Goal: Task Accomplishment & Management: Use online tool/utility

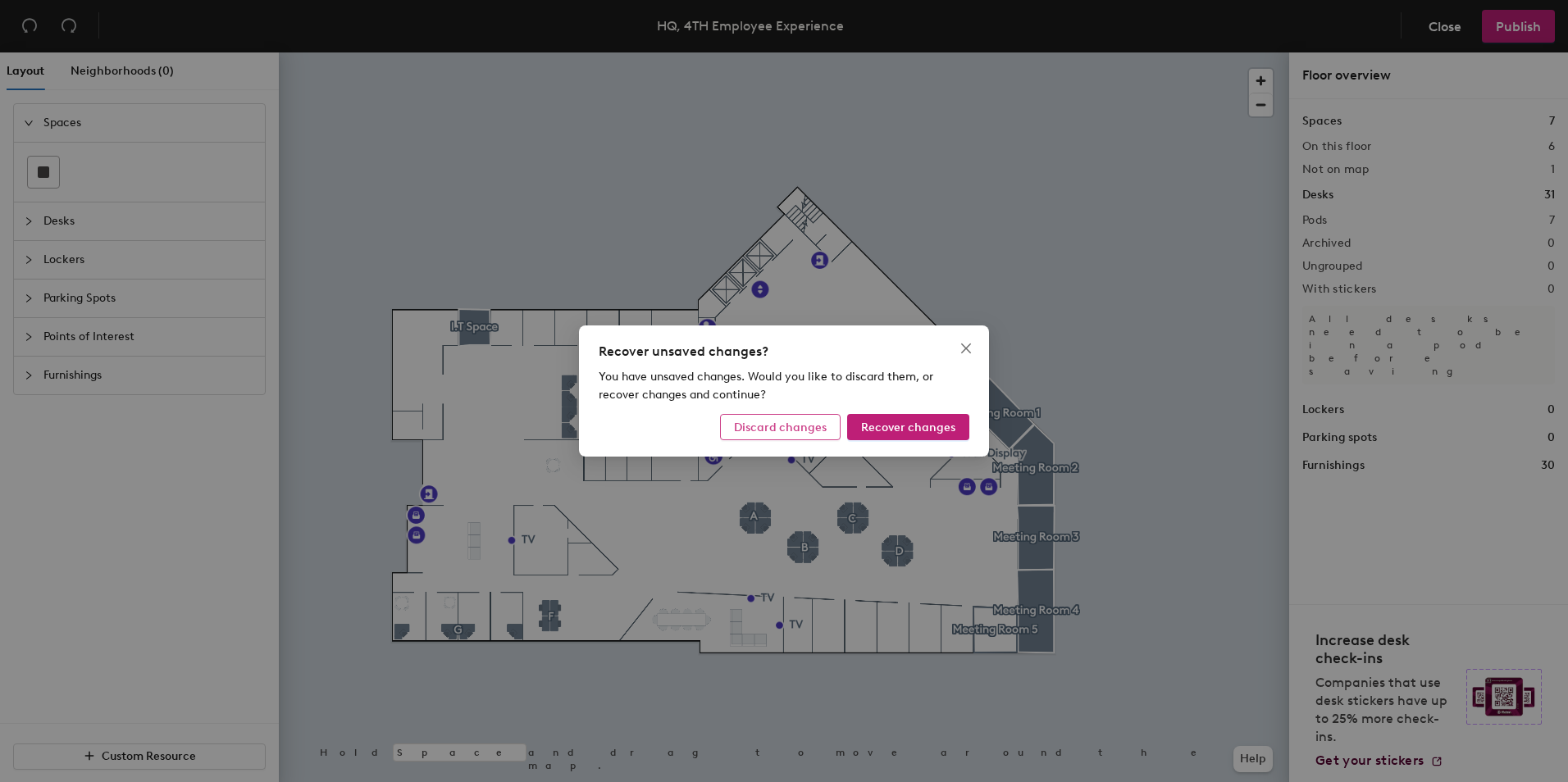
click at [782, 428] on span "Discard changes" at bounding box center [780, 427] width 93 height 14
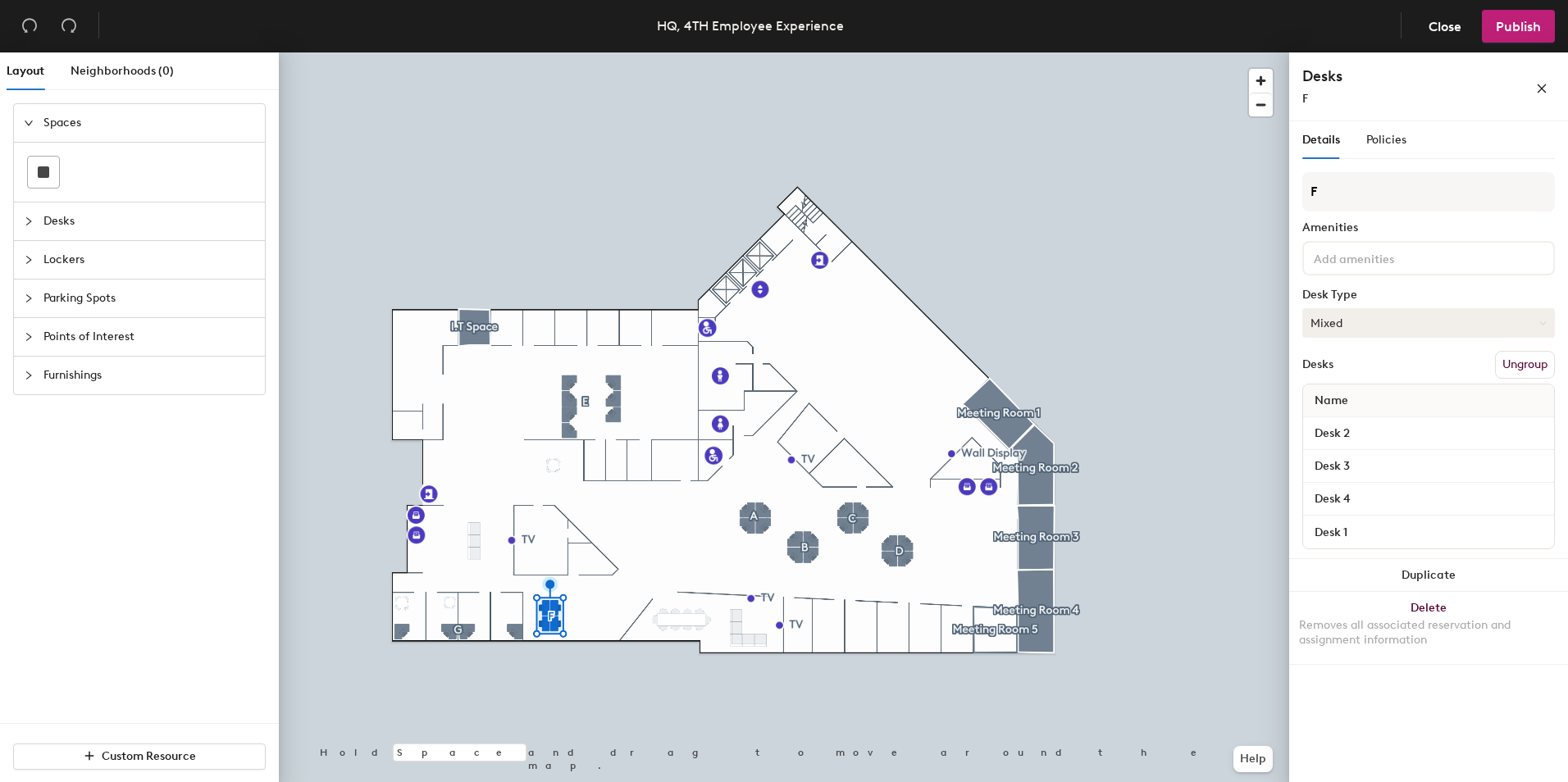
click at [1372, 320] on button "Mixed" at bounding box center [1428, 323] width 253 height 30
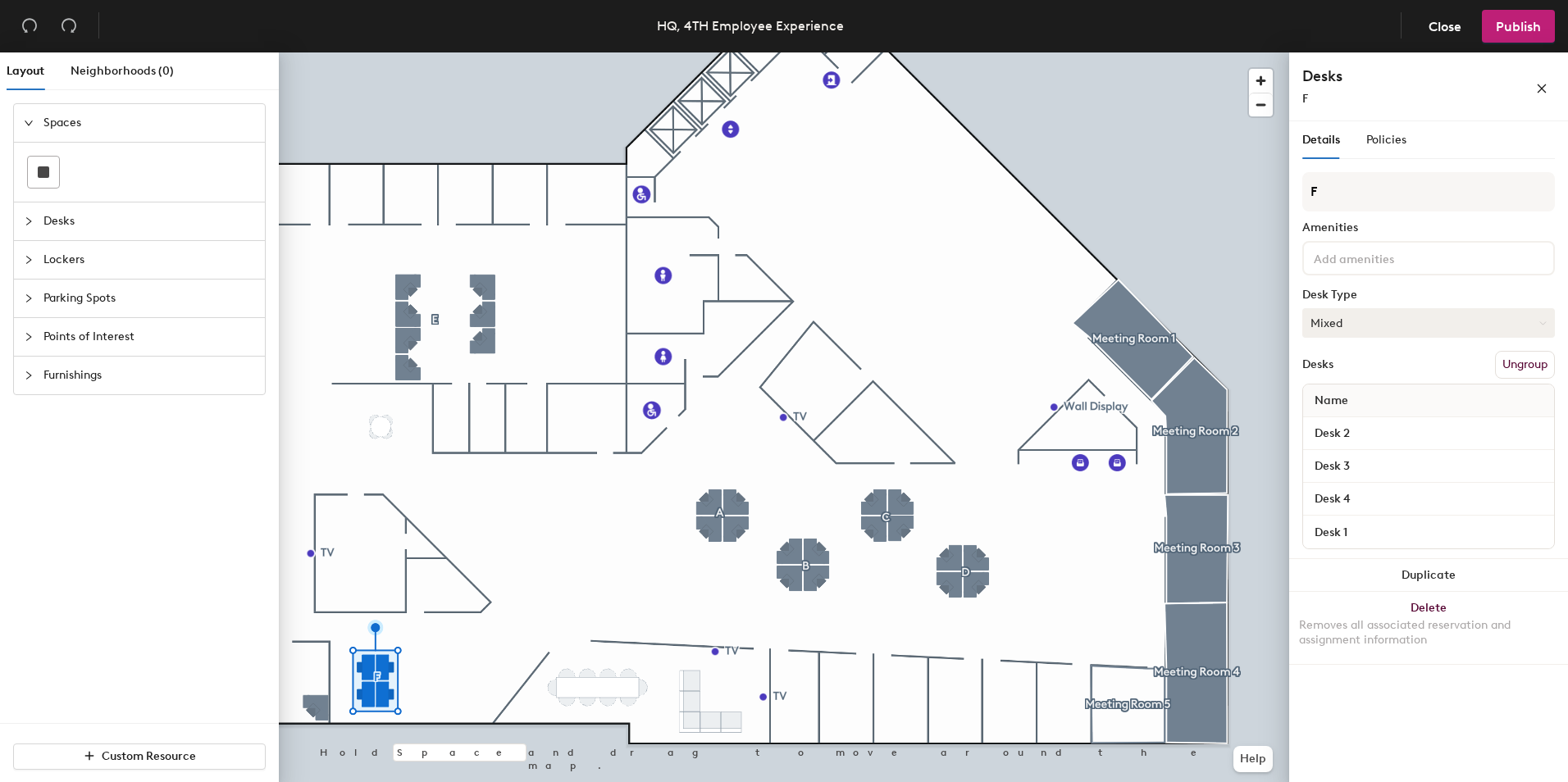
click at [1370, 322] on button "Mixed" at bounding box center [1428, 323] width 253 height 30
click at [1338, 368] on div "Assigned" at bounding box center [1385, 374] width 164 height 25
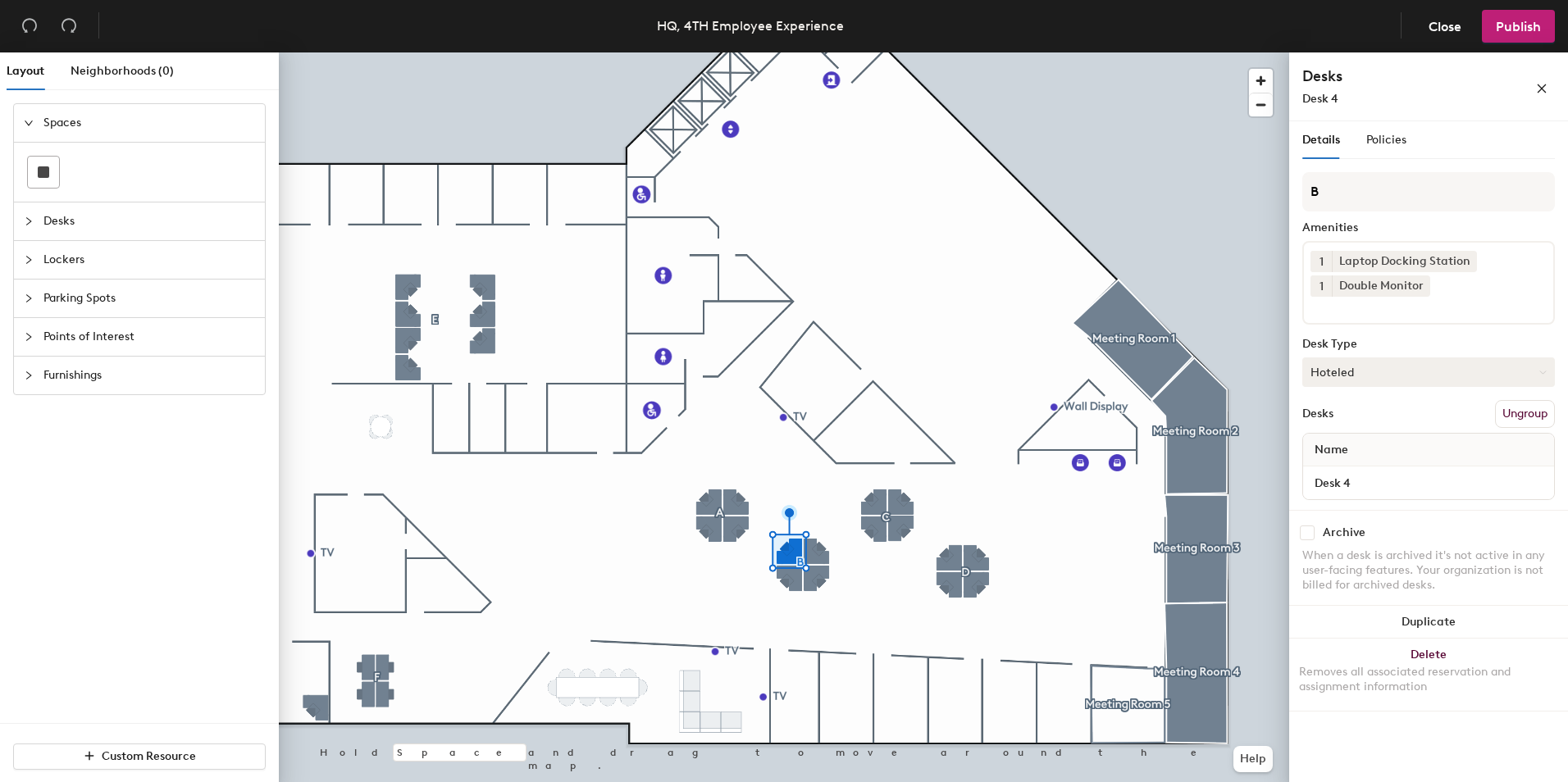
click at [1385, 370] on button "Hoteled" at bounding box center [1428, 372] width 253 height 30
click at [1342, 424] on div "Assigned" at bounding box center [1385, 423] width 164 height 25
click at [1385, 368] on button "Hoteled" at bounding box center [1428, 372] width 253 height 30
click at [1339, 417] on div "Assigned" at bounding box center [1385, 423] width 164 height 25
click at [704, 53] on div at bounding box center [783, 53] width 1010 height 0
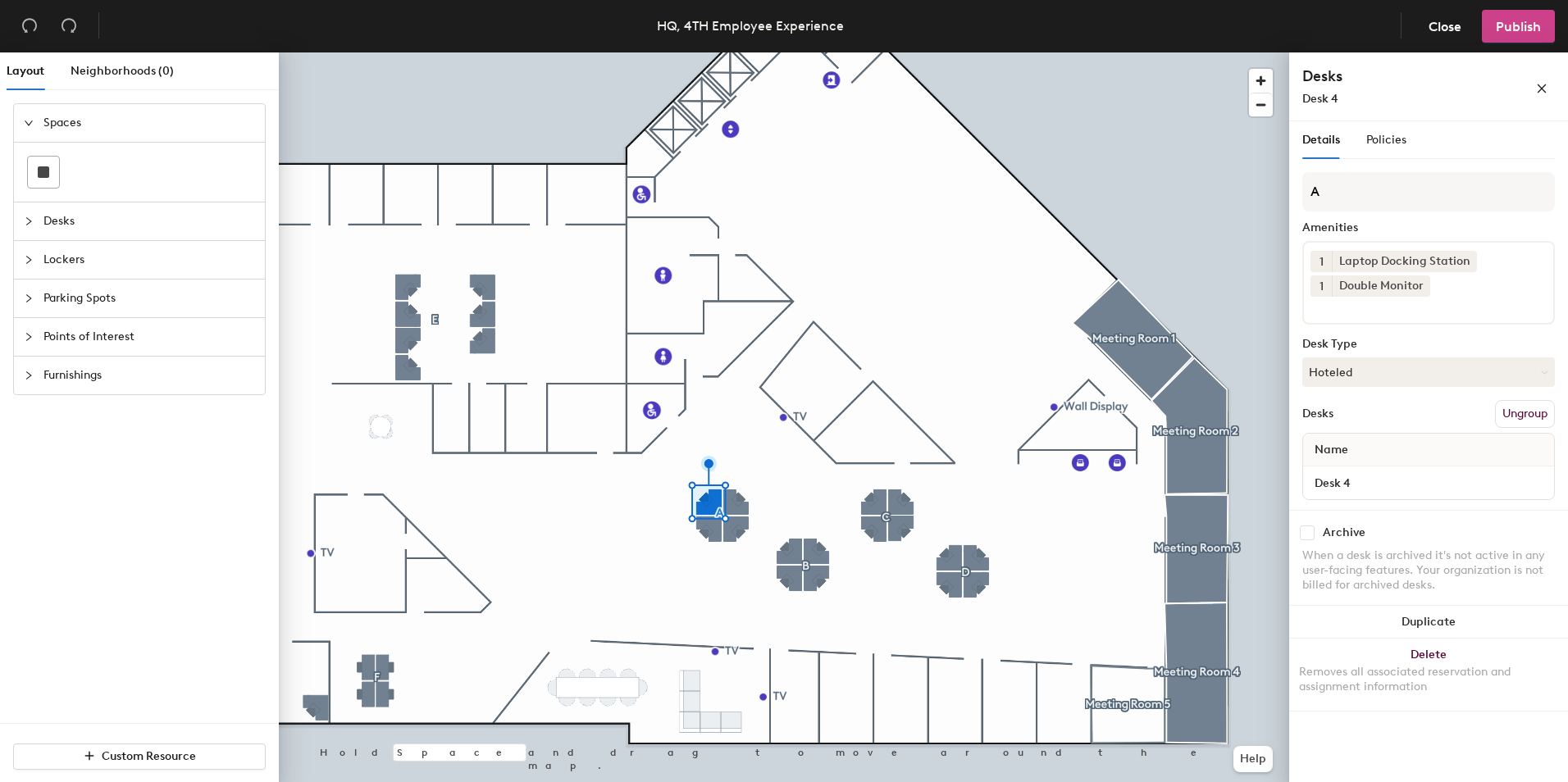
click at [1526, 26] on span "Publish" at bounding box center [1518, 26] width 45 height 16
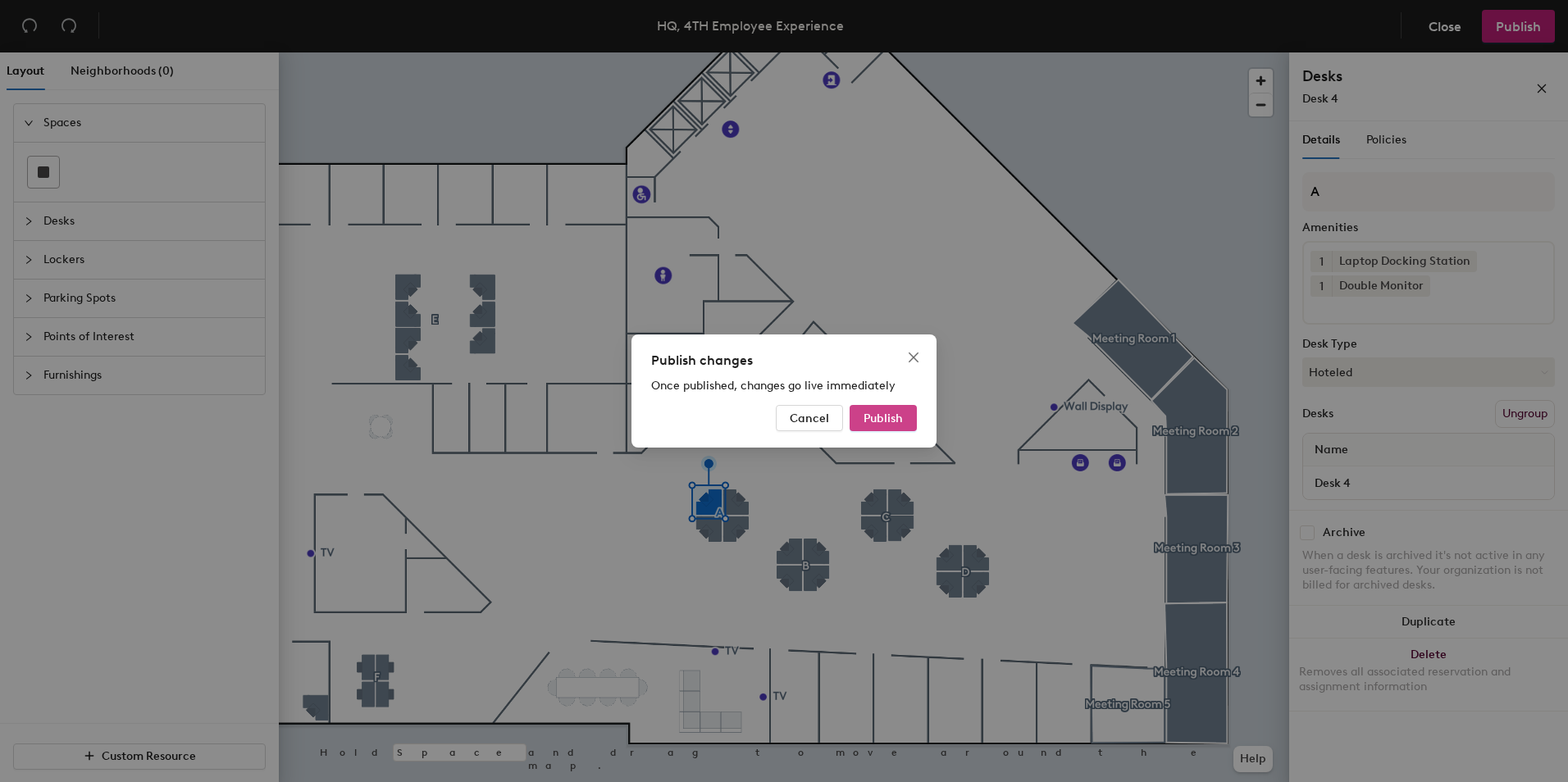
click at [894, 412] on span "Publish" at bounding box center [883, 418] width 40 height 14
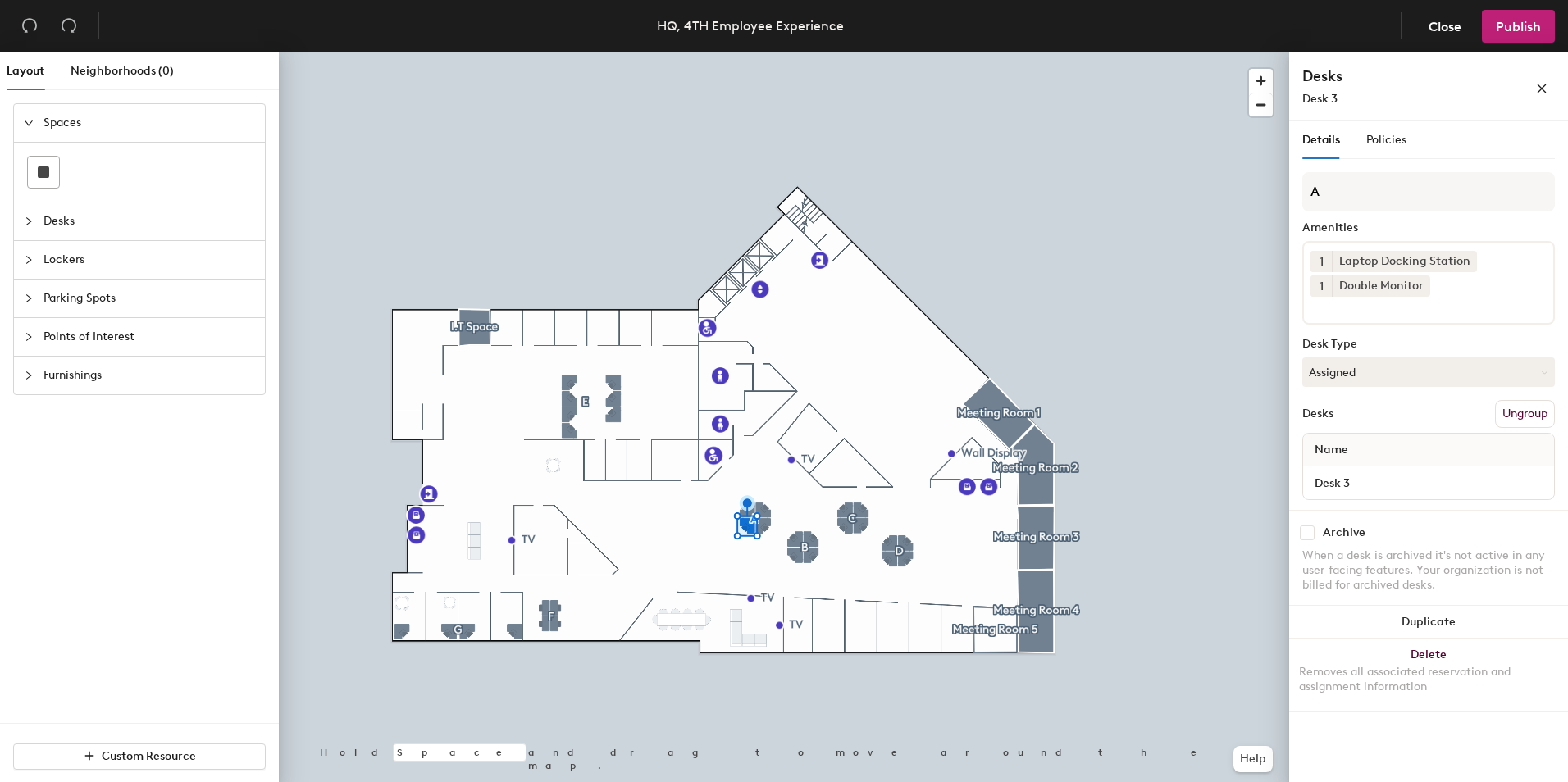
click at [26, 219] on icon "collapsed" at bounding box center [29, 221] width 10 height 10
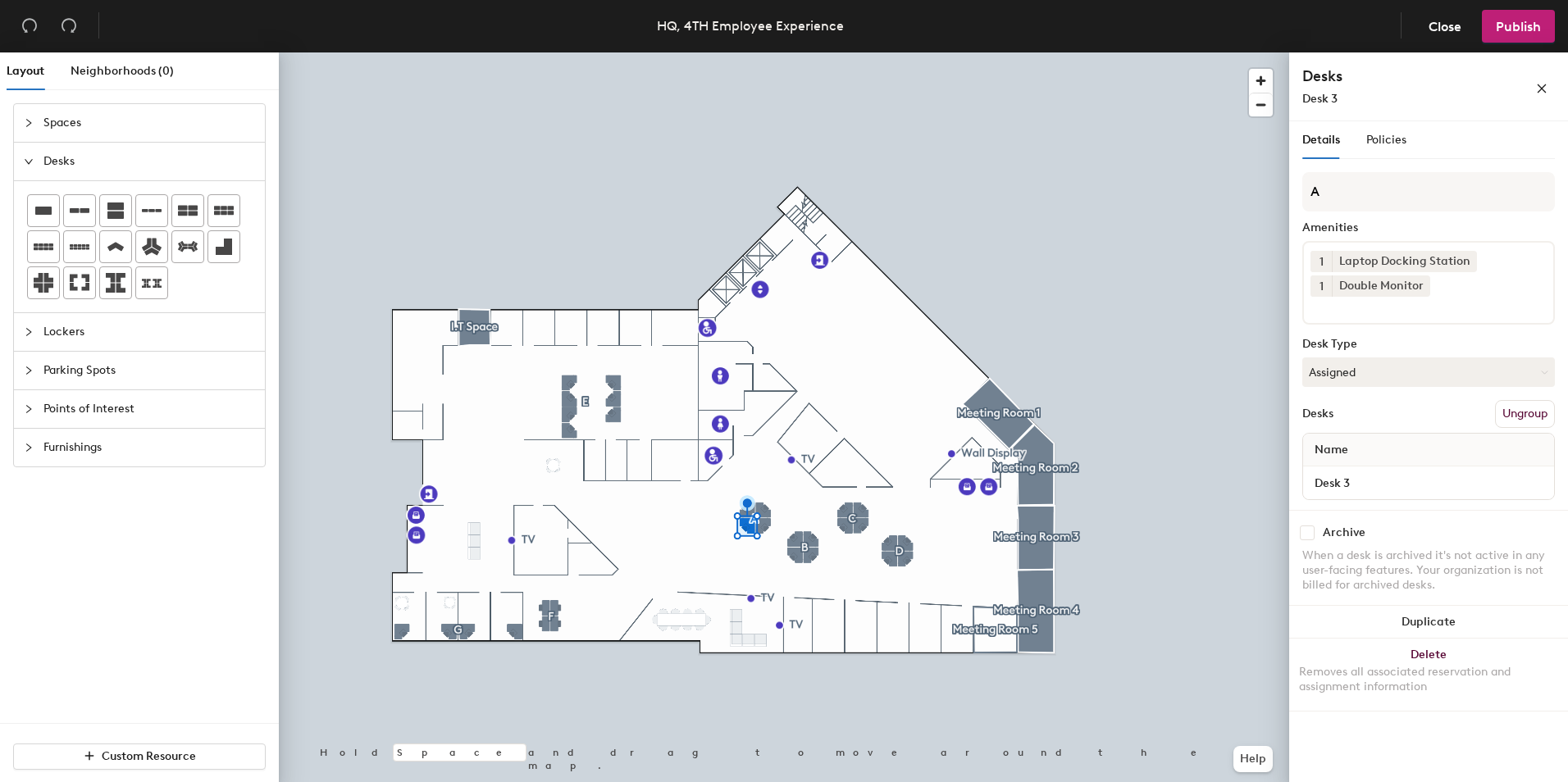
click at [25, 160] on icon "expanded" at bounding box center [29, 162] width 10 height 10
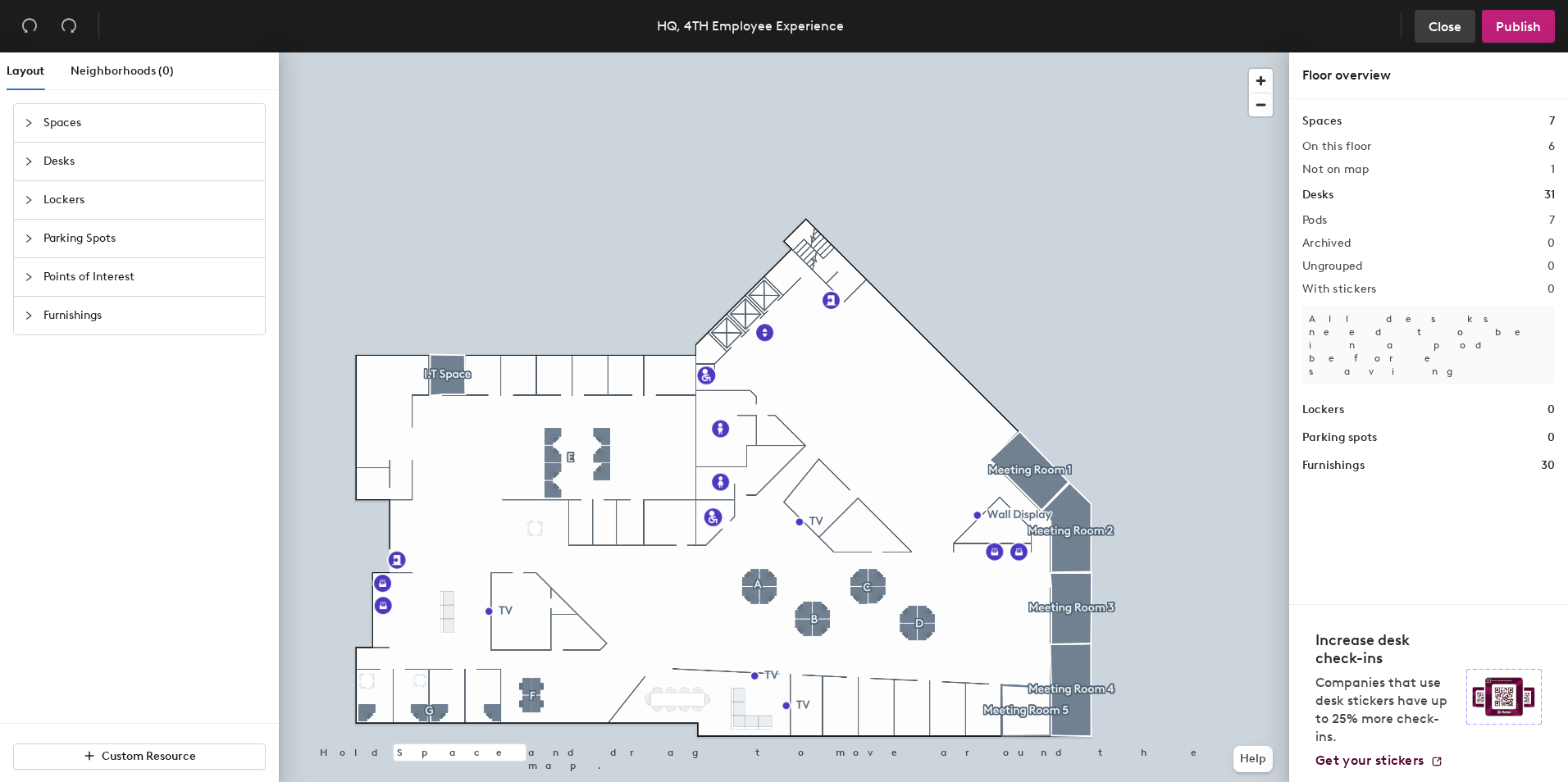
click at [1444, 23] on span "Close" at bounding box center [1445, 26] width 33 height 16
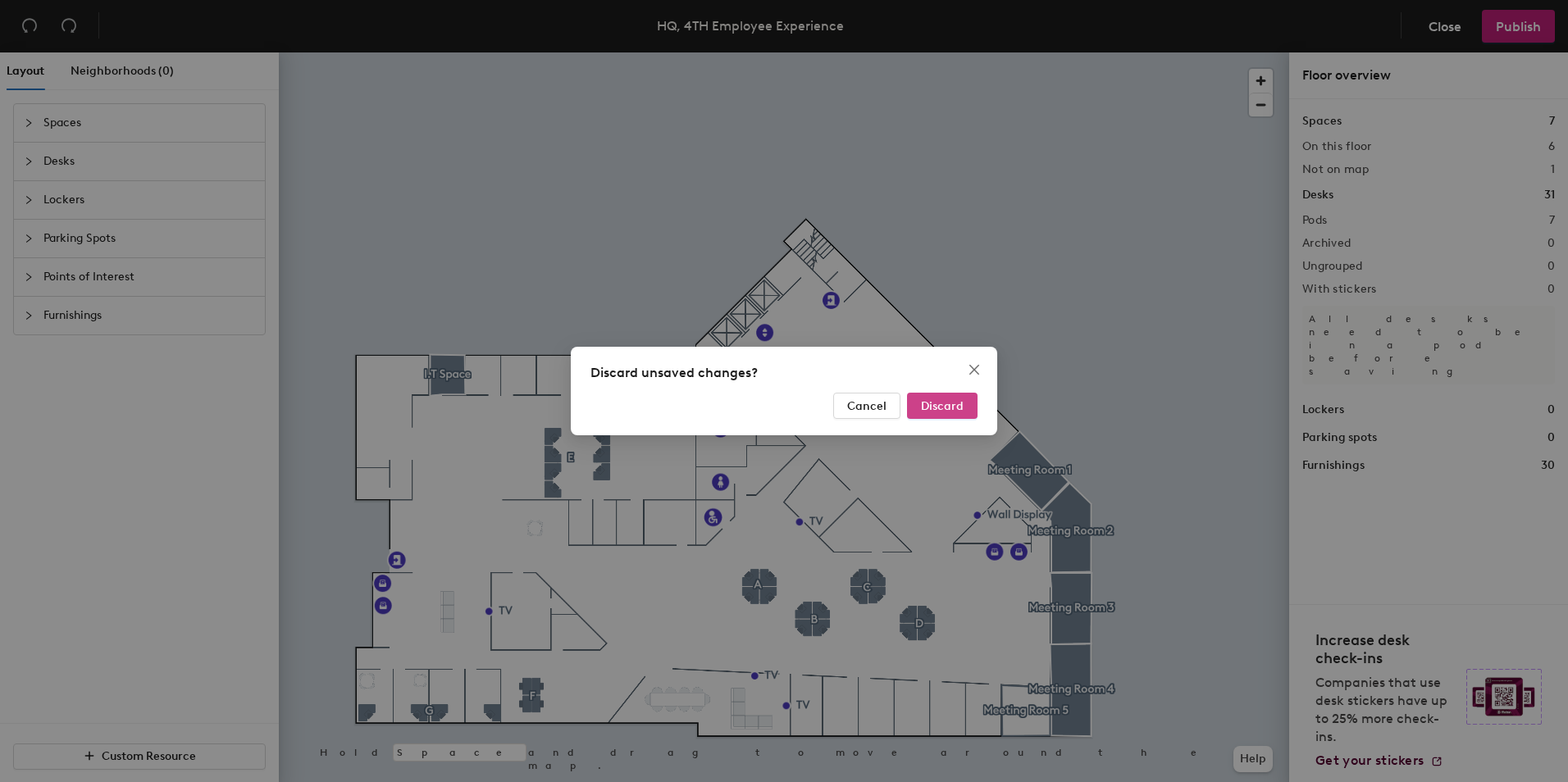
click at [948, 407] on span "Discard" at bounding box center [943, 405] width 43 height 14
